Goal: Transaction & Acquisition: Book appointment/travel/reservation

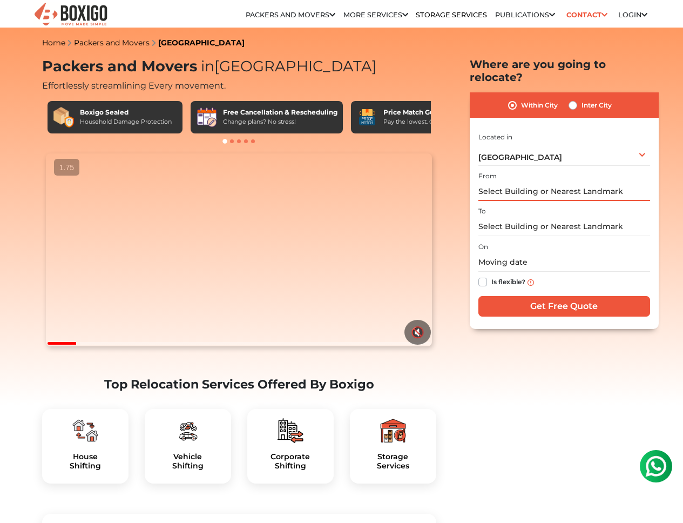
click at [573, 182] on input "text" at bounding box center [564, 191] width 172 height 19
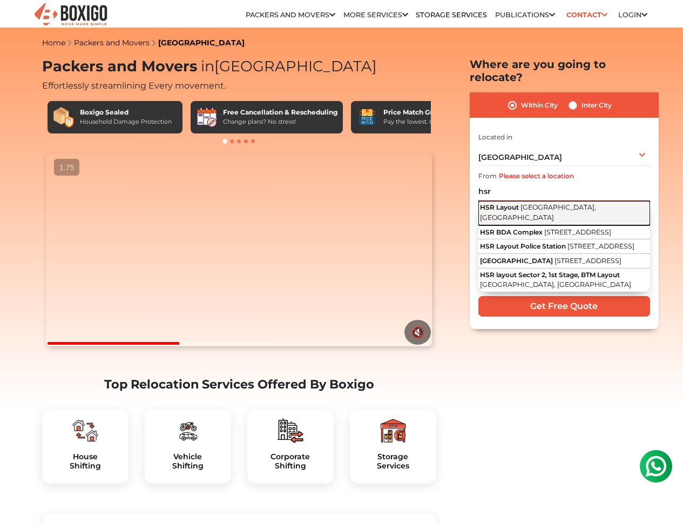
click at [571, 203] on span "[GEOGRAPHIC_DATA], [GEOGRAPHIC_DATA]" at bounding box center [538, 212] width 116 height 18
type input "HSR Layout, [GEOGRAPHIC_DATA], [GEOGRAPHIC_DATA]"
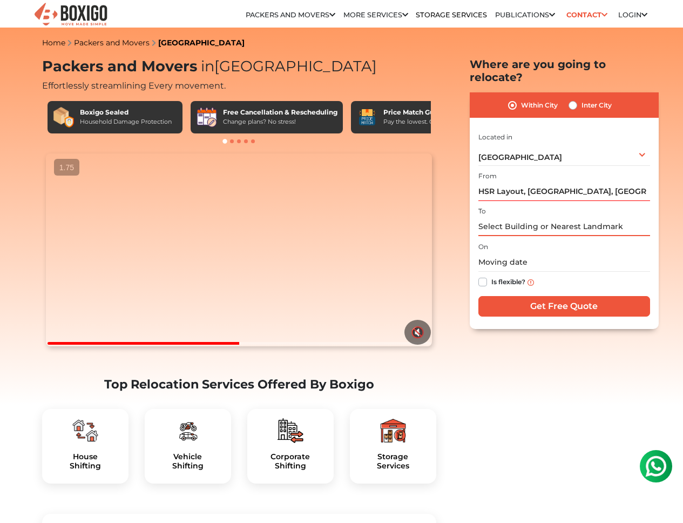
click at [536, 217] on input "text" at bounding box center [564, 226] width 172 height 19
type input "kudlu"
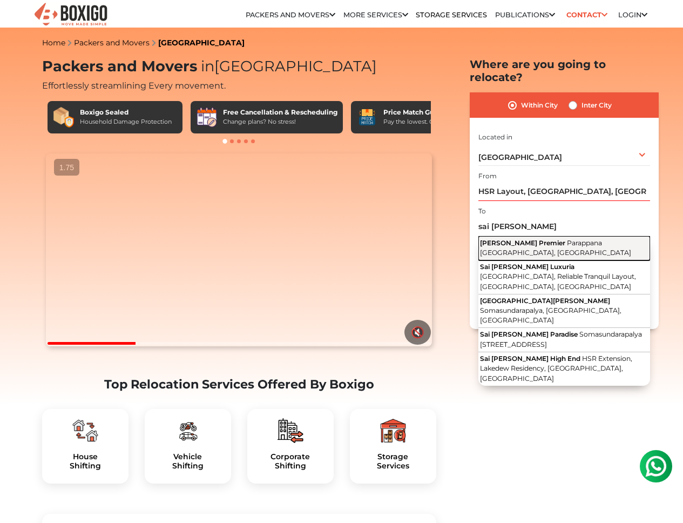
click at [518, 239] on span "Parappana [GEOGRAPHIC_DATA], [GEOGRAPHIC_DATA]" at bounding box center [555, 248] width 151 height 18
type input "[PERSON_NAME] Premier, Parappana [GEOGRAPHIC_DATA], [GEOGRAPHIC_DATA]"
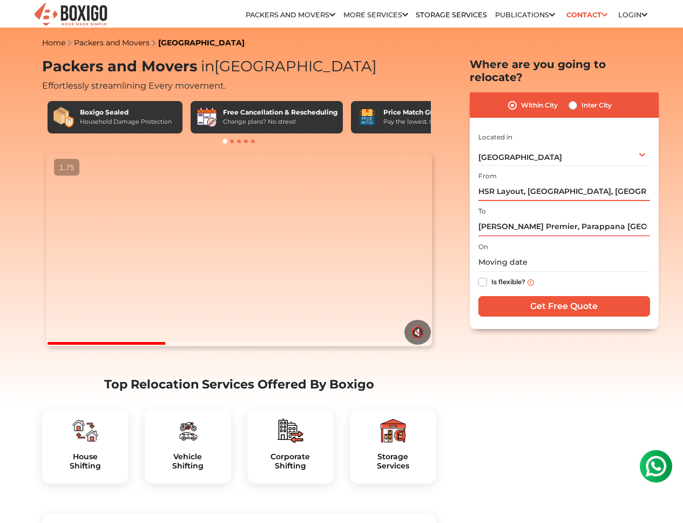
click at [523, 182] on input "HSR Layout, [GEOGRAPHIC_DATA], [GEOGRAPHIC_DATA]" at bounding box center [564, 191] width 172 height 19
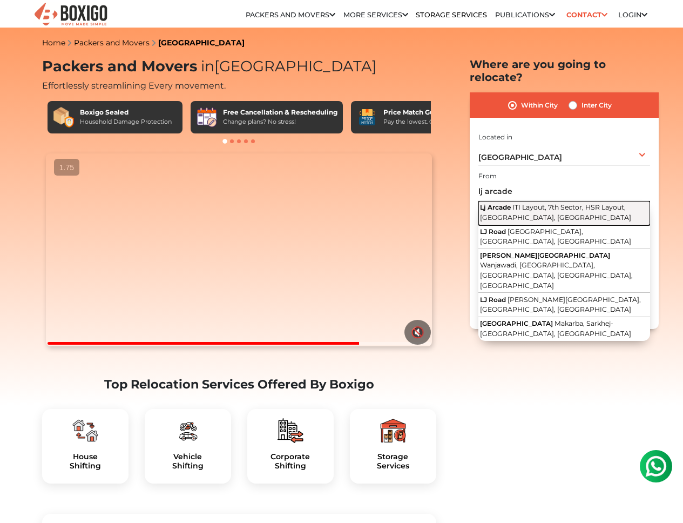
click at [552, 203] on span "ITI Layout, 7th Sector, HSR Layout, [GEOGRAPHIC_DATA], [GEOGRAPHIC_DATA]" at bounding box center [555, 212] width 151 height 18
type input "Lj Arcade, ITI Layout, 7th Sector, HSR Layout, [GEOGRAPHIC_DATA], [GEOGRAPHIC_D…"
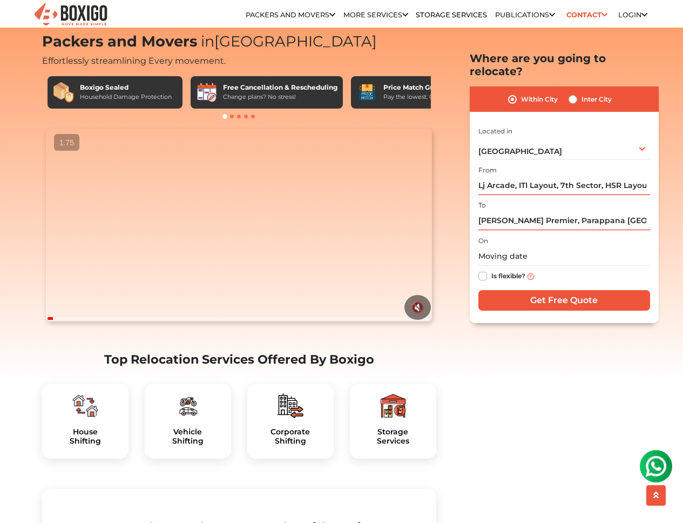
scroll to position [80, 0]
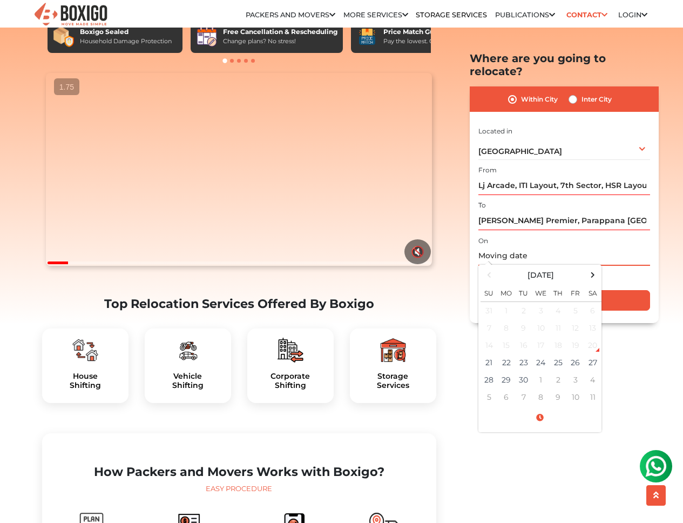
click at [506, 247] on input "text" at bounding box center [564, 256] width 172 height 19
click at [486, 371] on td "28" at bounding box center [488, 379] width 17 height 17
type input "[DATE] 12:00 AM"
click at [625, 290] on input "Get Free Quote" at bounding box center [564, 300] width 172 height 21
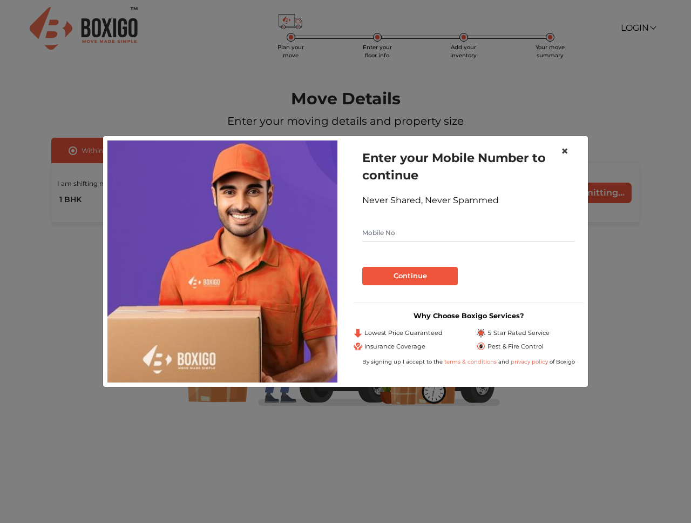
click at [566, 154] on span "×" at bounding box center [565, 151] width 8 height 16
click at [445, 226] on input "text" at bounding box center [468, 232] width 213 height 17
type input "9"
type input "9461260809"
click at [443, 267] on button "Continue" at bounding box center [410, 276] width 96 height 18
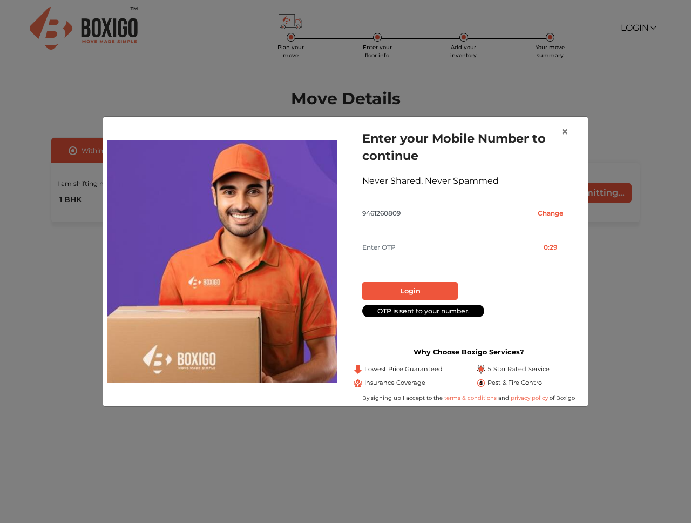
click at [443, 242] on input "text" at bounding box center [444, 247] width 164 height 17
click at [569, 134] on button "×" at bounding box center [564, 132] width 25 height 30
